Goal: Information Seeking & Learning: Learn about a topic

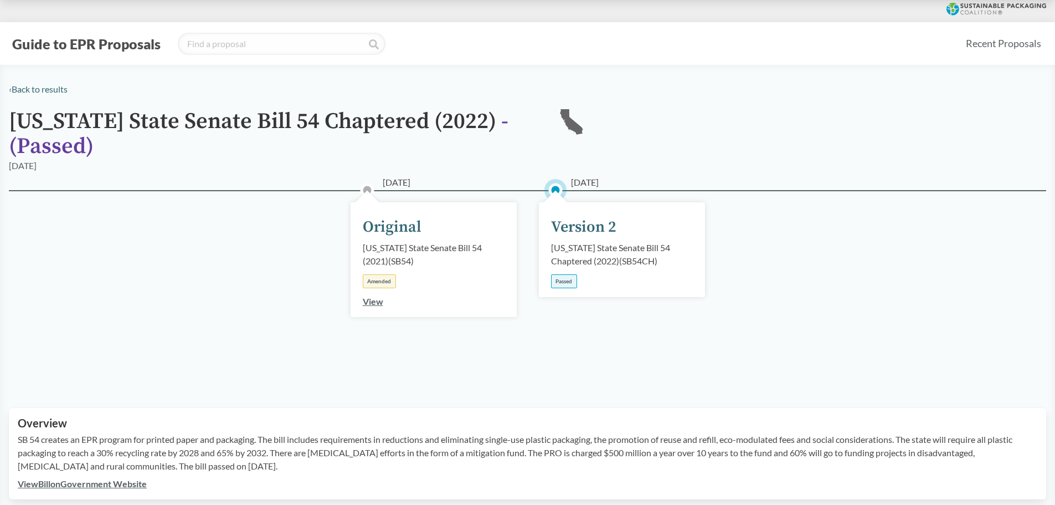
click at [575, 240] on div "[DATE] Version 2 [US_STATE] State Senate Bill 54 Chaptered (2022) ( SB54CH ) Pa…" at bounding box center [622, 249] width 166 height 95
click at [593, 265] on div "[US_STATE] State Senate Bill 54 Chaptered (2022) ( SB54CH )" at bounding box center [622, 254] width 142 height 27
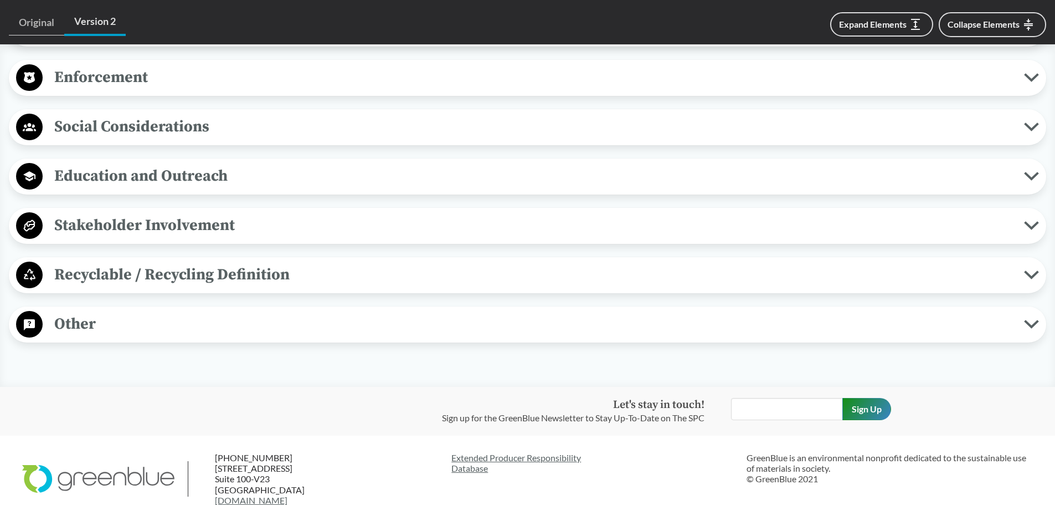
scroll to position [1182, 0]
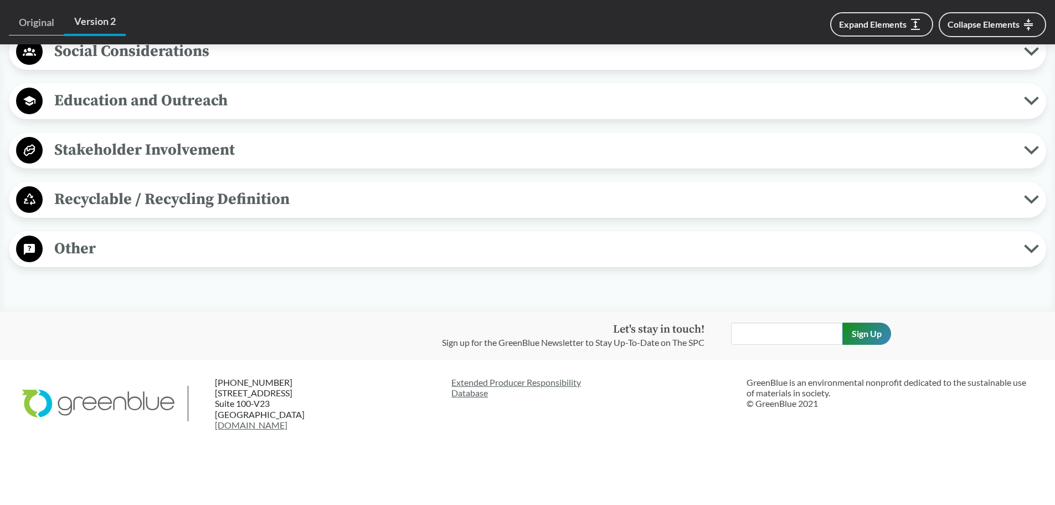
click at [269, 196] on span "Recyclable / Recycling Definition" at bounding box center [533, 199] width 981 height 25
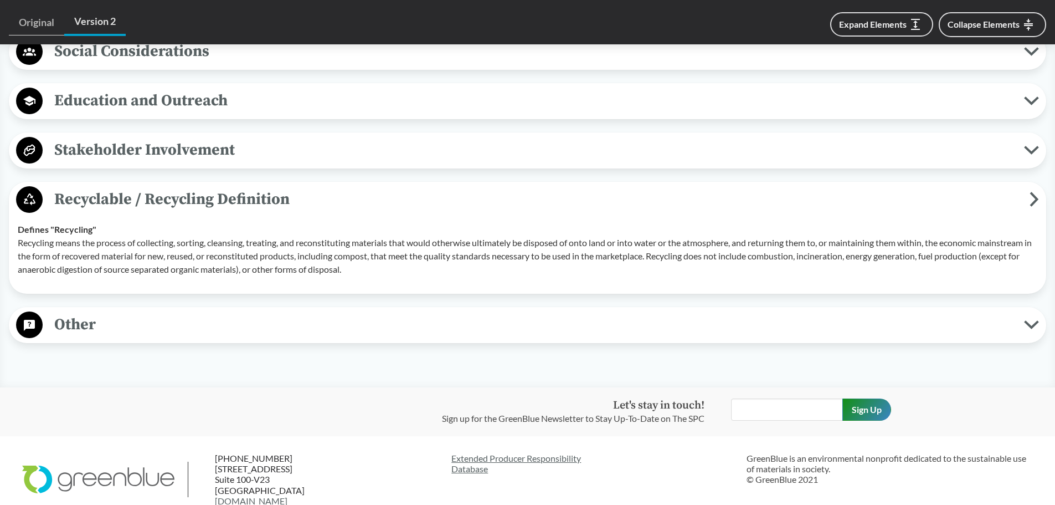
click at [252, 200] on span "Recyclable / Recycling Definition" at bounding box center [536, 199] width 987 height 25
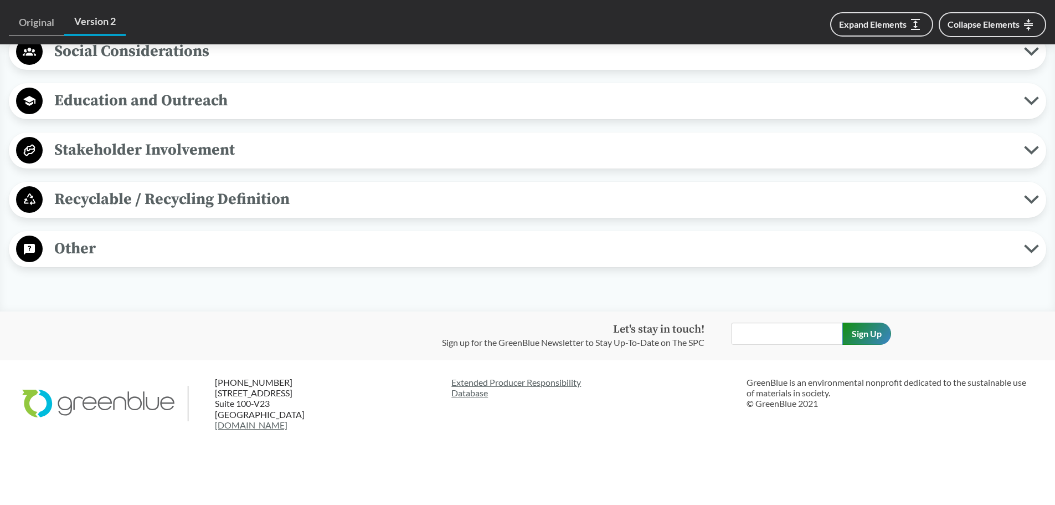
click at [229, 159] on span "Stakeholder Involvement" at bounding box center [533, 149] width 981 height 25
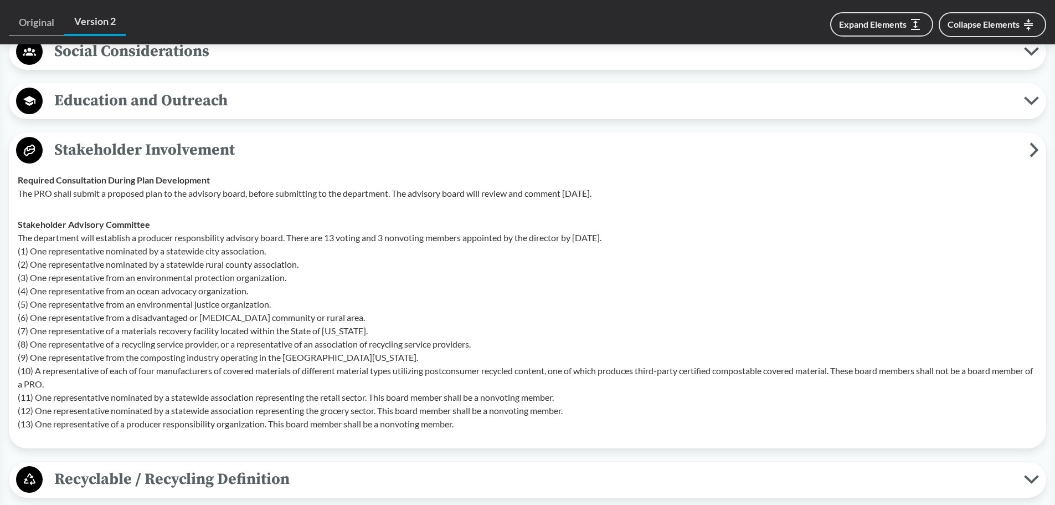
click at [229, 159] on span "Stakeholder Involvement" at bounding box center [536, 149] width 987 height 25
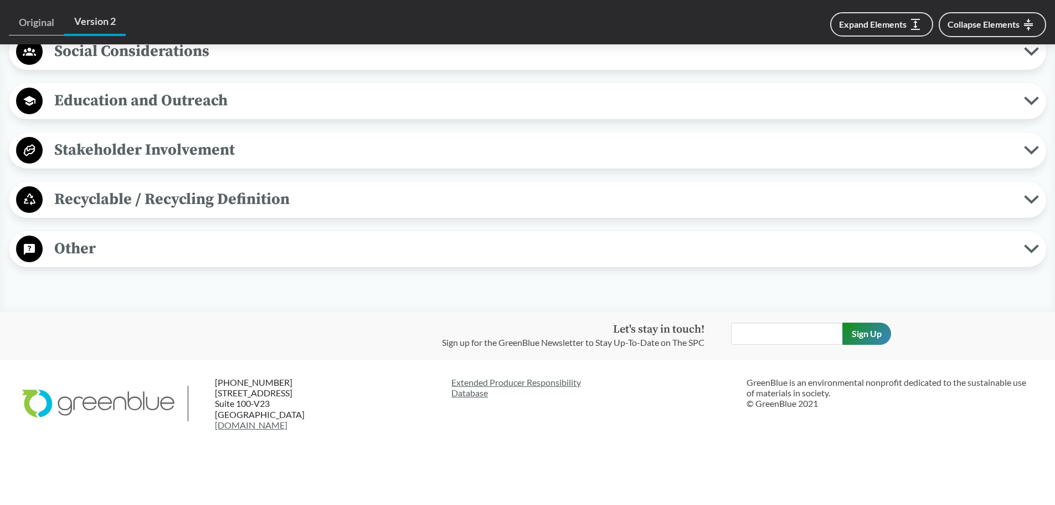
click at [222, 115] on div "Education and Outreach Program Awareness The plan should include efforts to use…" at bounding box center [527, 101] width 1037 height 36
click at [155, 101] on span "Education and Outreach" at bounding box center [533, 100] width 981 height 25
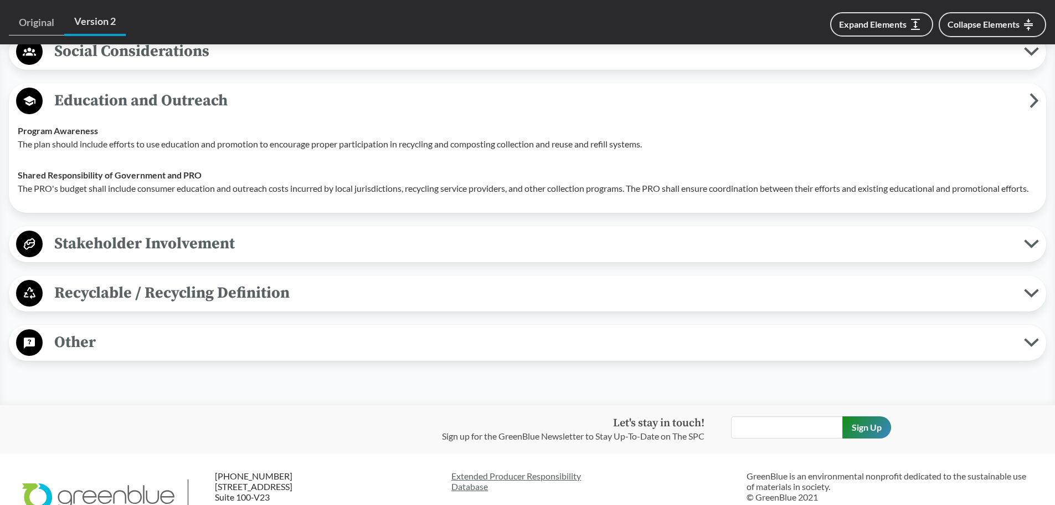
click at [155, 101] on span "Education and Outreach" at bounding box center [536, 100] width 987 height 25
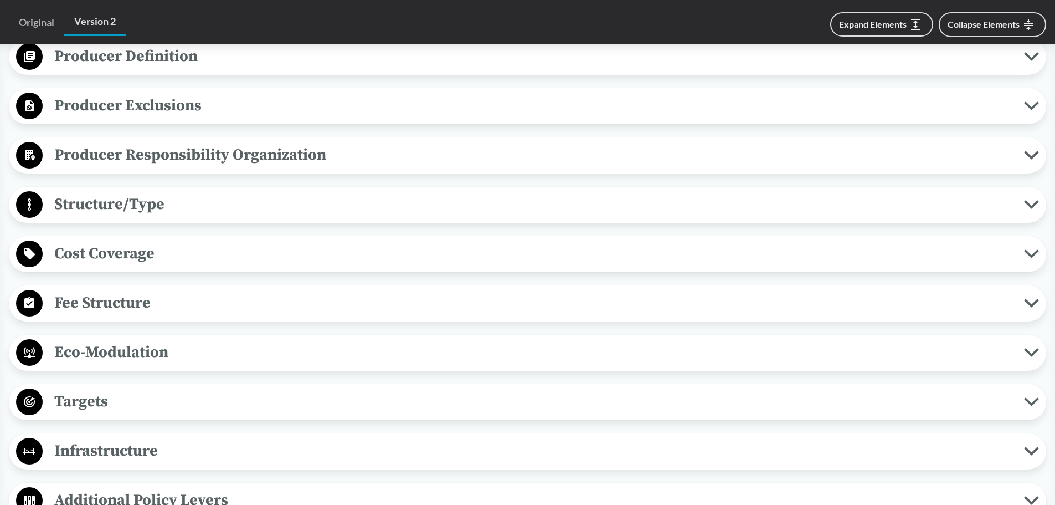
scroll to position [536, 0]
click at [215, 213] on span "Structure/Type" at bounding box center [533, 204] width 981 height 25
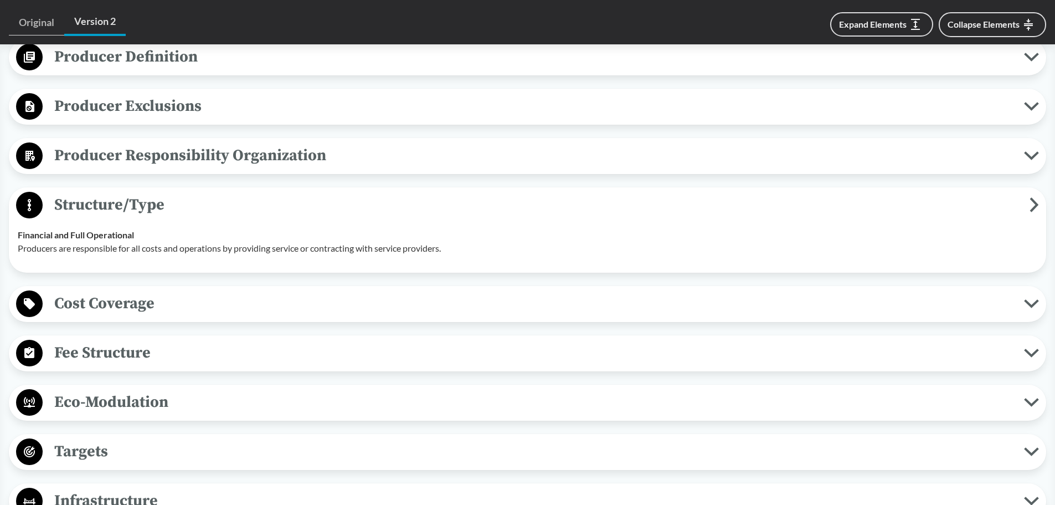
click at [215, 213] on span "Structure/Type" at bounding box center [536, 204] width 987 height 25
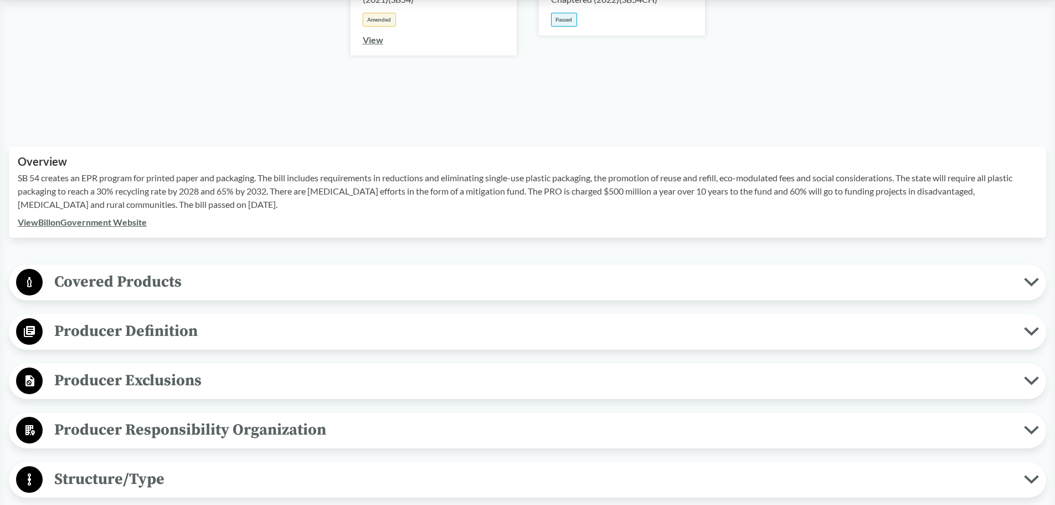
scroll to position [0, 0]
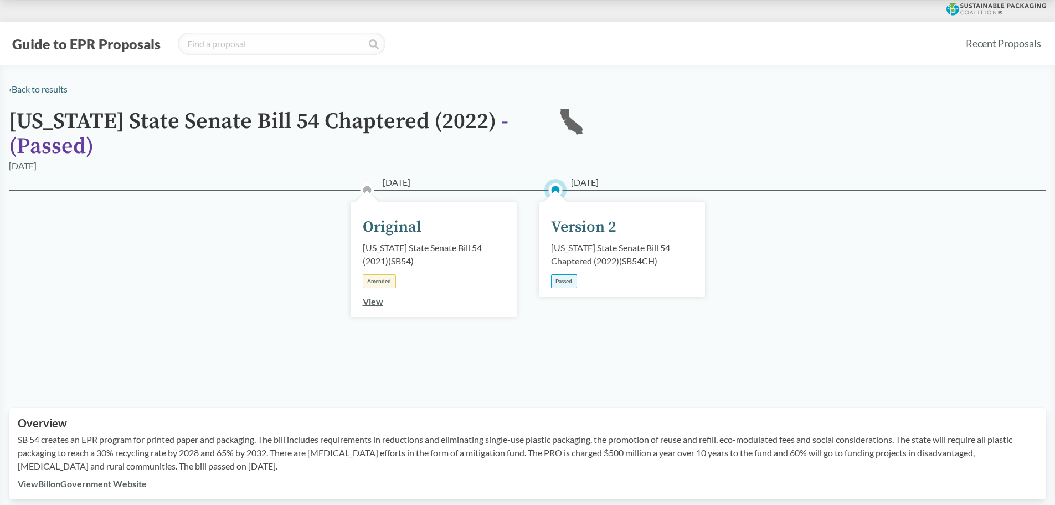
click at [373, 300] on link "View" at bounding box center [373, 301] width 20 height 11
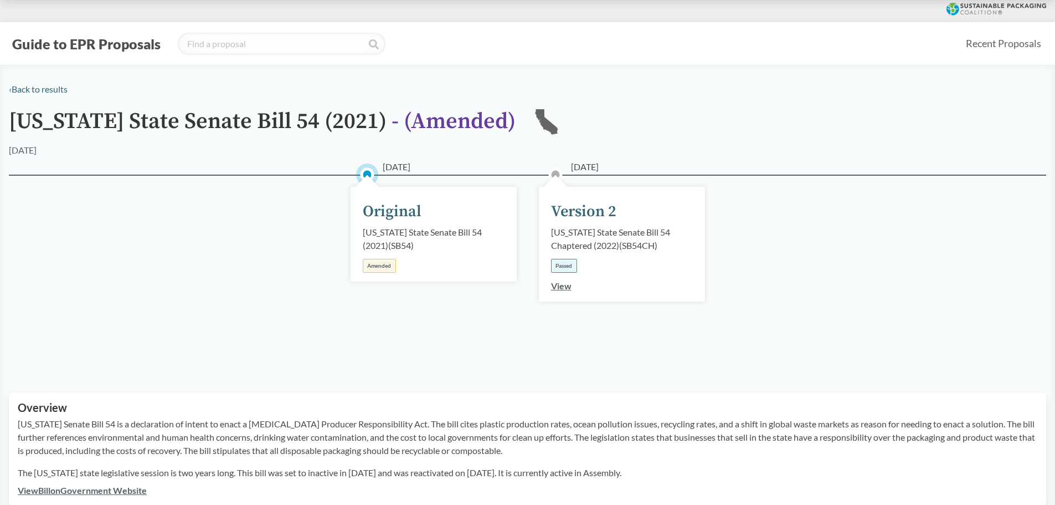
click at [556, 282] on link "View" at bounding box center [561, 285] width 20 height 11
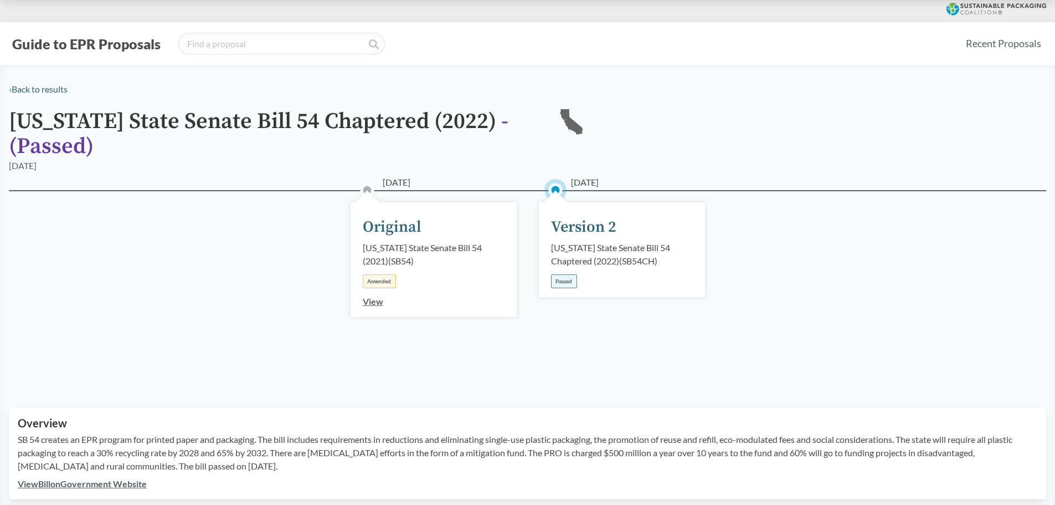
click at [377, 301] on link "View" at bounding box center [373, 301] width 20 height 11
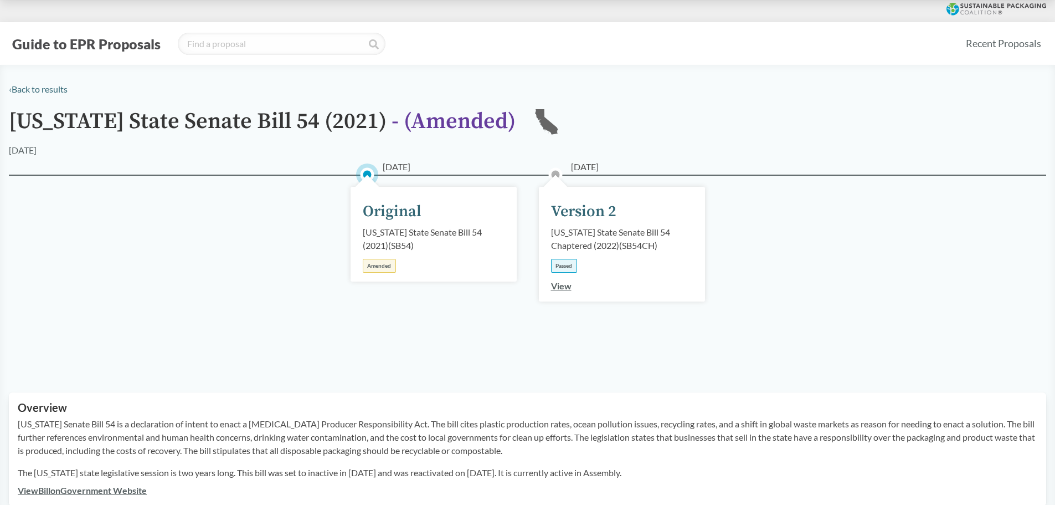
click at [562, 282] on link "View" at bounding box center [561, 285] width 20 height 11
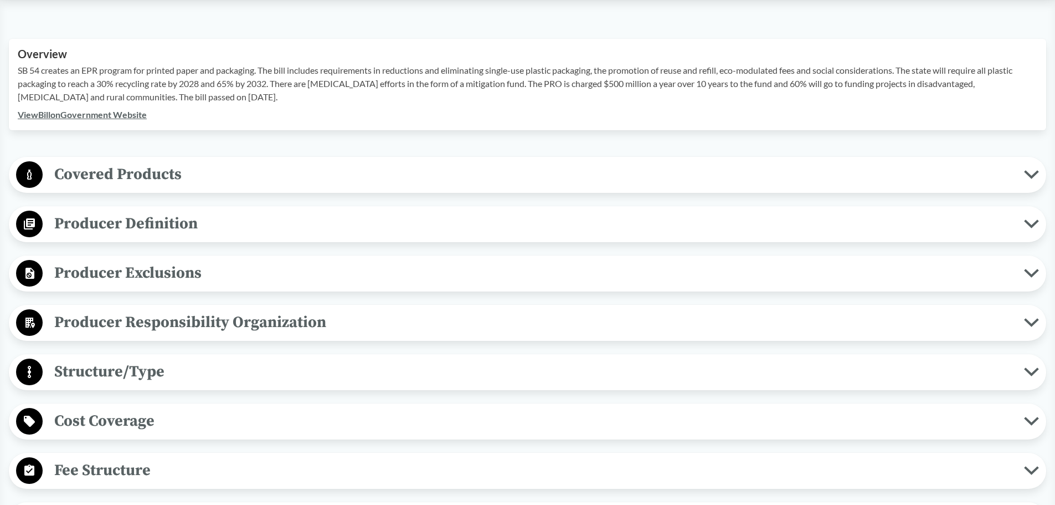
scroll to position [369, 0]
click at [135, 174] on span "Covered Products" at bounding box center [533, 173] width 981 height 25
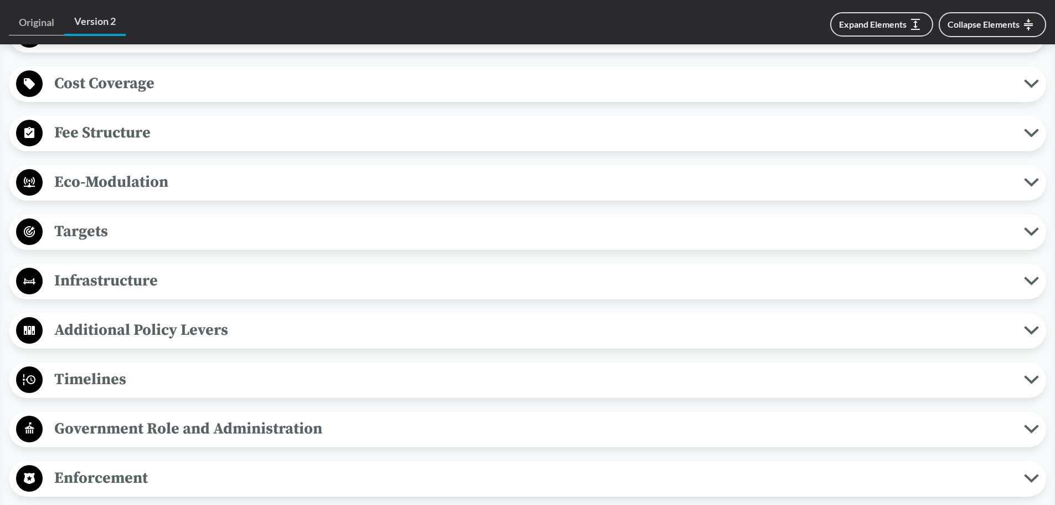
scroll to position [738, 0]
